Goal: Information Seeking & Learning: Check status

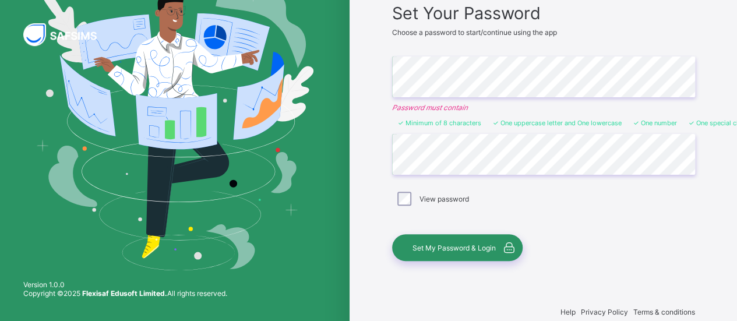
scroll to position [114, 0]
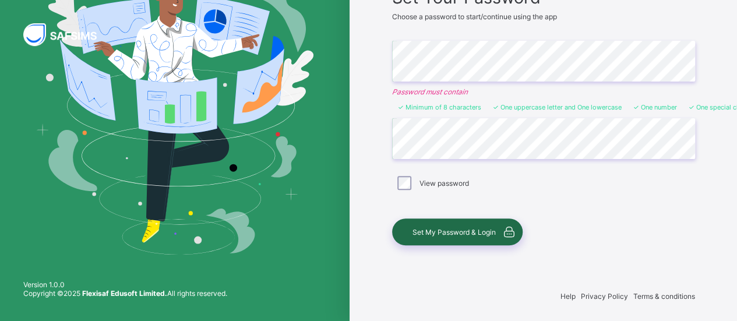
click at [464, 231] on span "Set My Password & Login" at bounding box center [453, 232] width 83 height 9
click at [439, 232] on span "Set My Password & Login" at bounding box center [453, 232] width 83 height 9
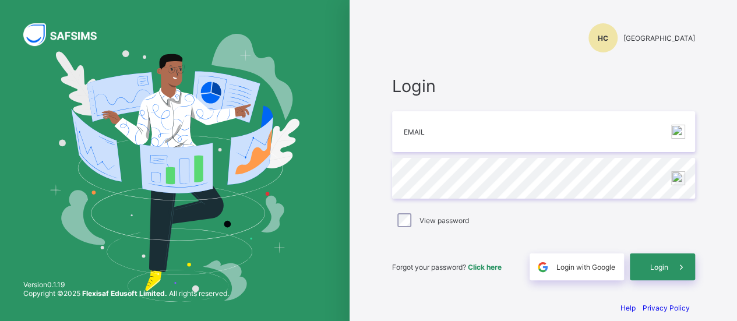
click at [688, 82] on span "Login" at bounding box center [543, 86] width 303 height 20
click at [649, 135] on input "email" at bounding box center [543, 131] width 303 height 41
type input "**********"
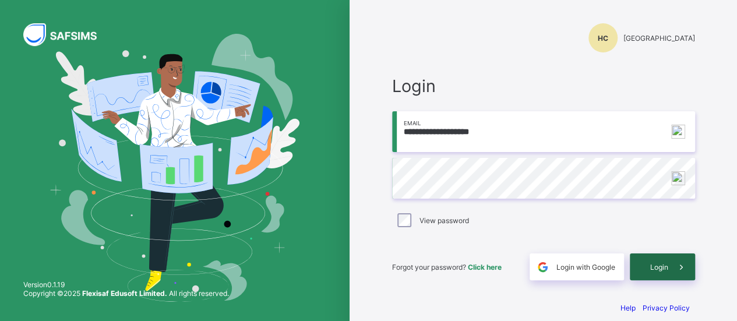
click at [663, 266] on span "Login" at bounding box center [659, 267] width 18 height 9
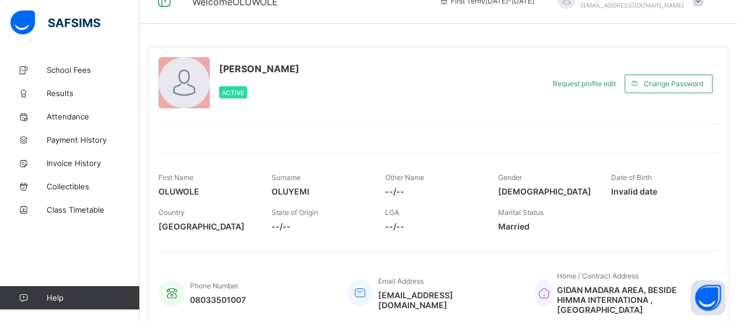
scroll to position [19, 0]
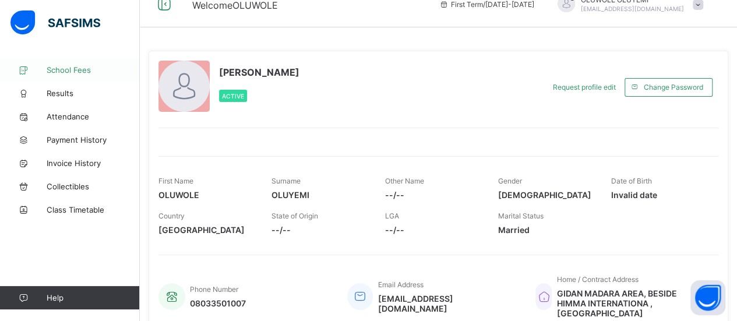
click at [77, 72] on span "School Fees" at bounding box center [93, 69] width 93 height 9
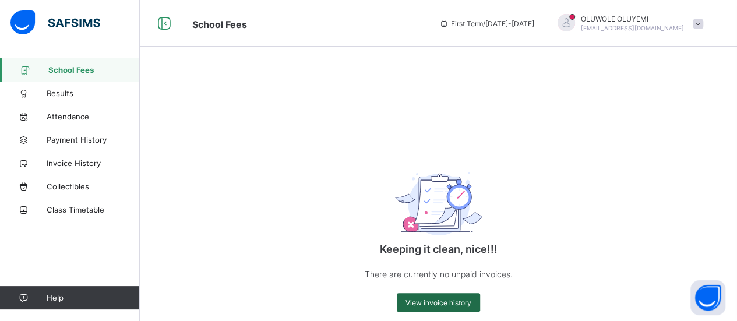
click at [446, 305] on span "View invoice history" at bounding box center [438, 302] width 66 height 9
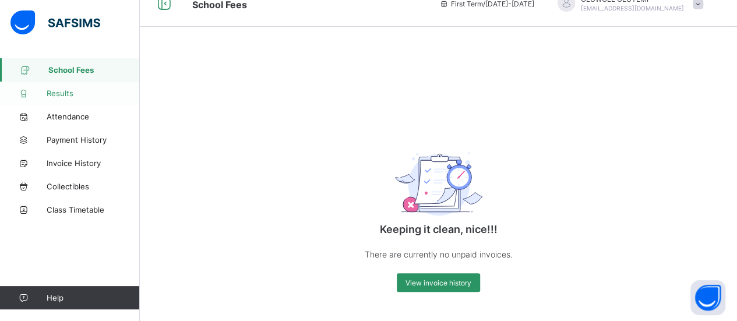
click at [66, 93] on span "Results" at bounding box center [93, 93] width 93 height 9
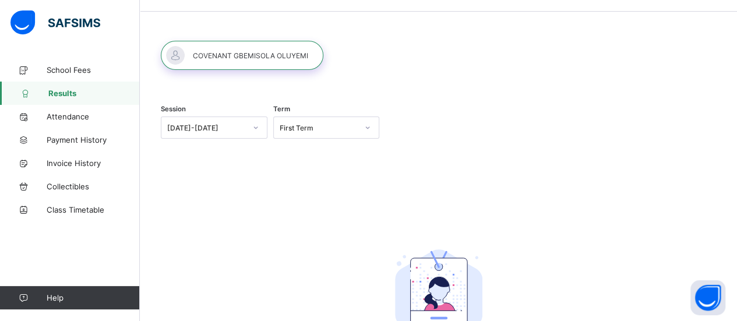
click at [256, 139] on div "[DATE]-[DATE]" at bounding box center [214, 127] width 107 height 22
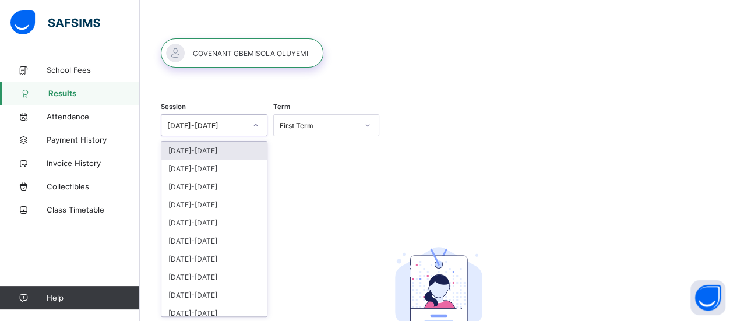
scroll to position [37, 0]
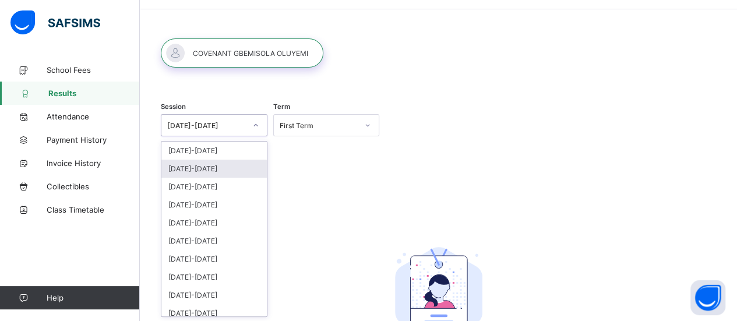
click at [208, 171] on div "[DATE]-[DATE]" at bounding box center [213, 169] width 105 height 18
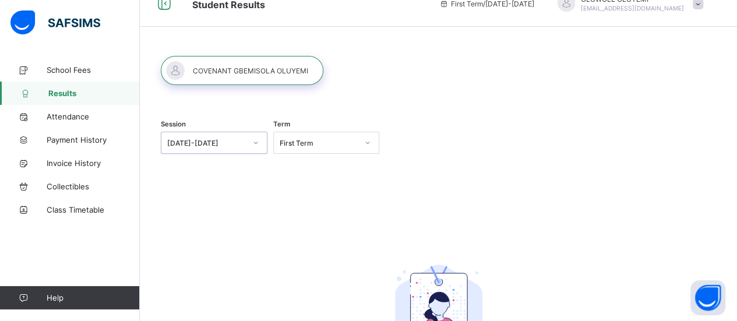
scroll to position [19, 0]
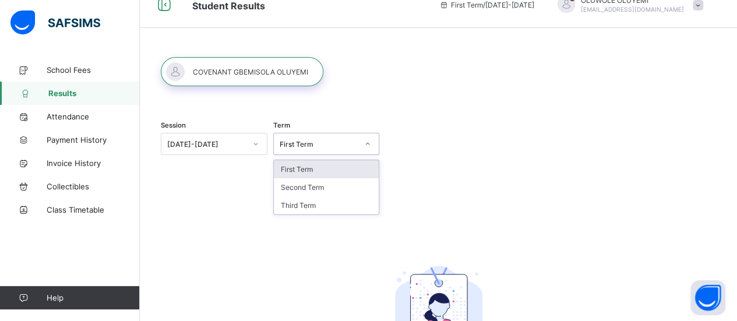
click at [315, 146] on div "First Term" at bounding box center [319, 144] width 79 height 9
click at [306, 203] on div "Third Term" at bounding box center [326, 205] width 105 height 18
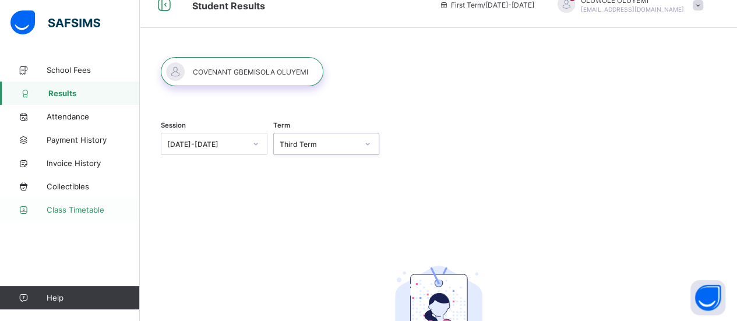
click at [63, 213] on span "Class Timetable" at bounding box center [93, 209] width 93 height 9
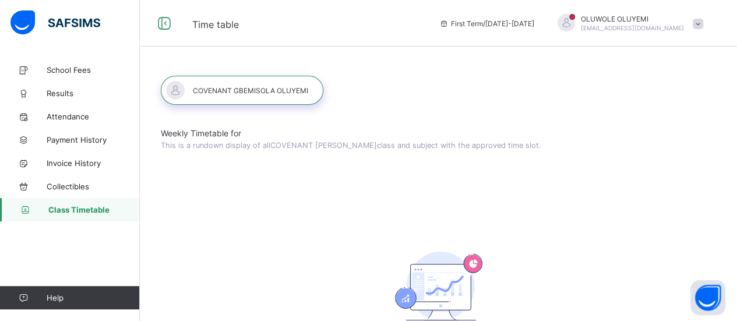
click at [235, 87] on div at bounding box center [242, 90] width 163 height 29
click at [66, 188] on span "Collectibles" at bounding box center [93, 186] width 93 height 9
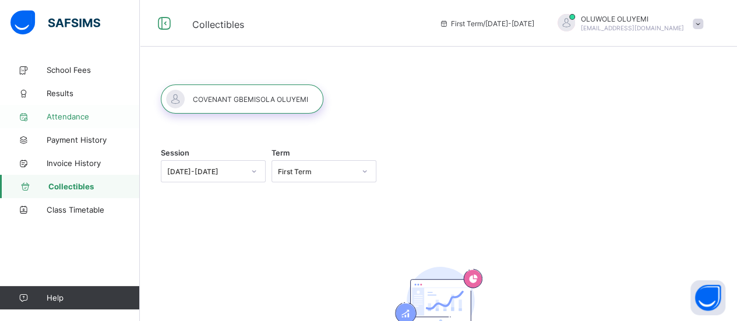
click at [71, 121] on span "Attendance" at bounding box center [93, 116] width 93 height 9
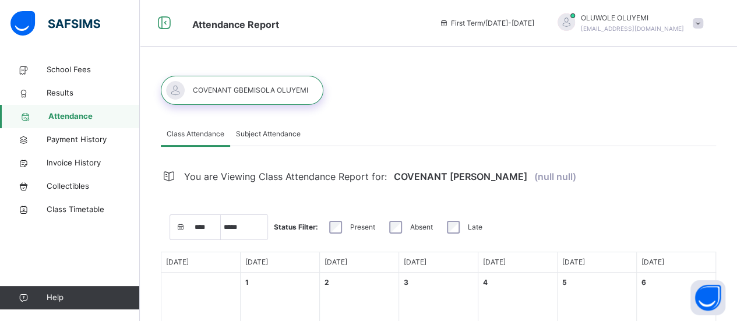
select select "****"
select select "*"
click at [62, 87] on span "Results" at bounding box center [93, 93] width 93 height 12
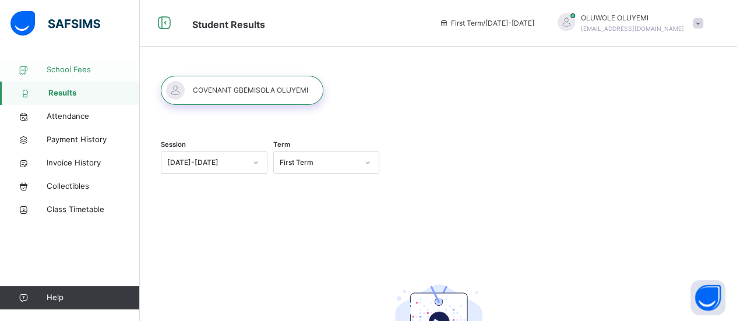
click at [71, 69] on span "School Fees" at bounding box center [93, 70] width 93 height 12
